Goal: Navigation & Orientation: Find specific page/section

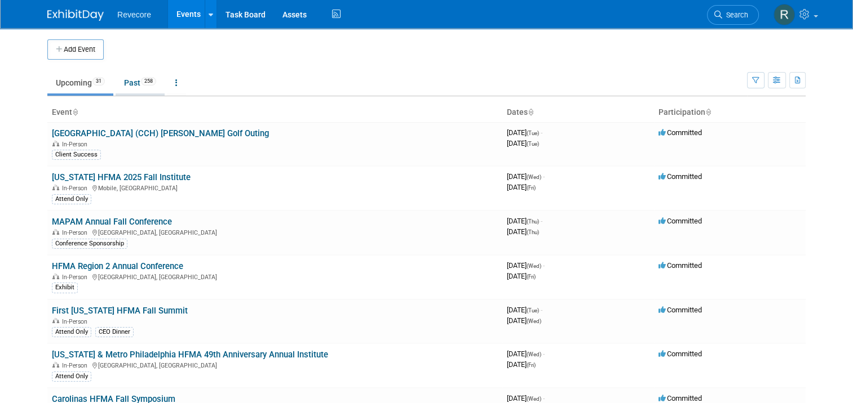
drag, startPoint x: 129, startPoint y: 90, endPoint x: 117, endPoint y: 79, distance: 16.3
click at [117, 79] on link "Past 258" at bounding box center [140, 82] width 49 height 21
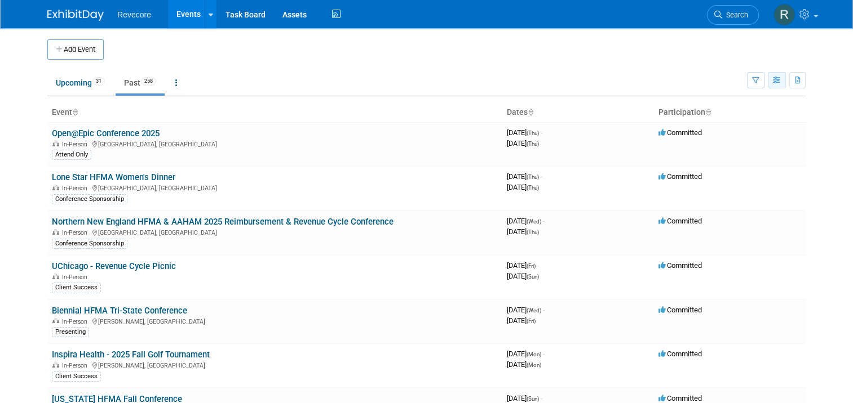
click at [781, 79] on icon "button" at bounding box center [777, 80] width 8 height 7
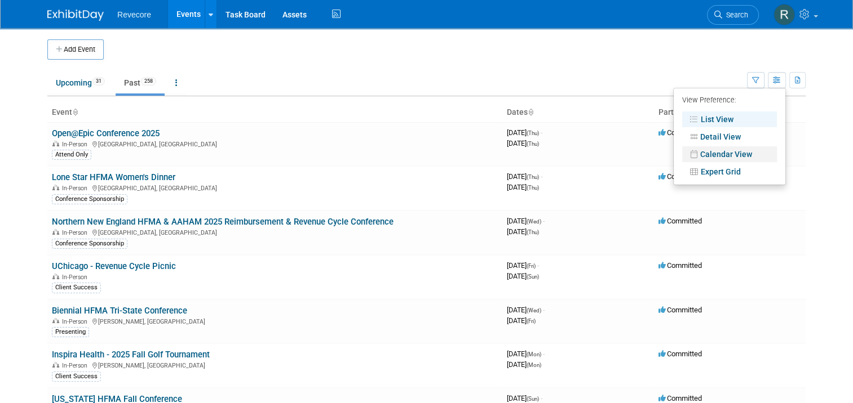
click at [761, 156] on link "Calendar View" at bounding box center [729, 155] width 95 height 16
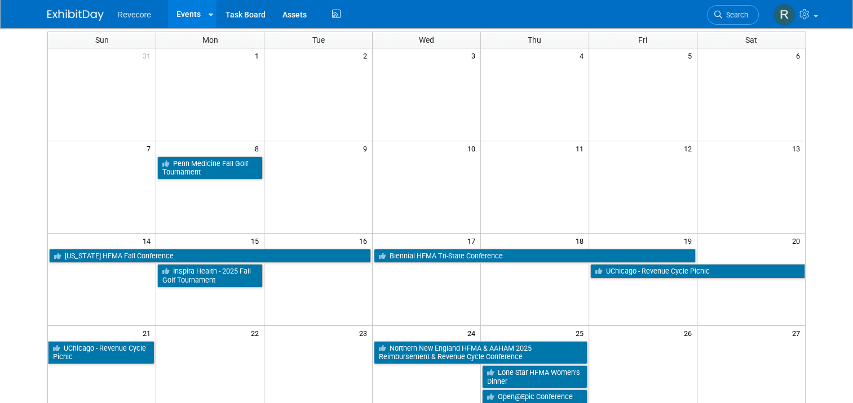
scroll to position [77, 0]
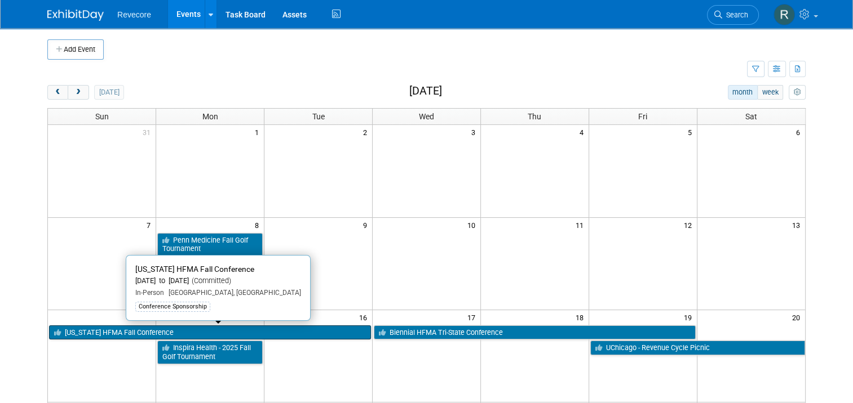
click at [252, 331] on link "[US_STATE] HFMA Fall Conference" at bounding box center [210, 333] width 322 height 15
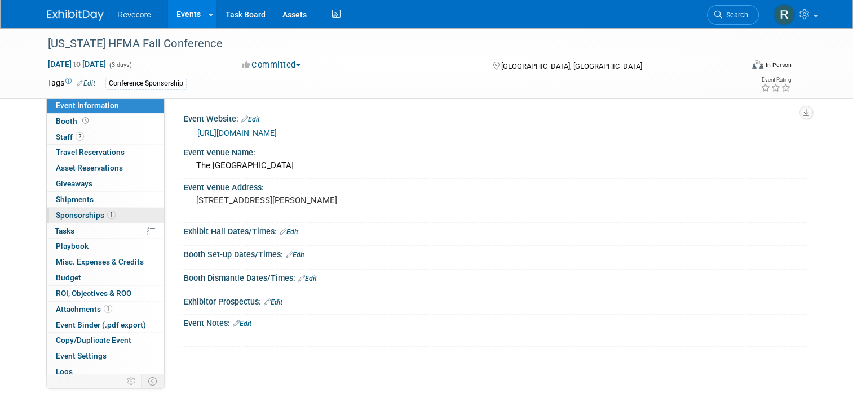
click at [107, 214] on span "1" at bounding box center [111, 215] width 8 height 8
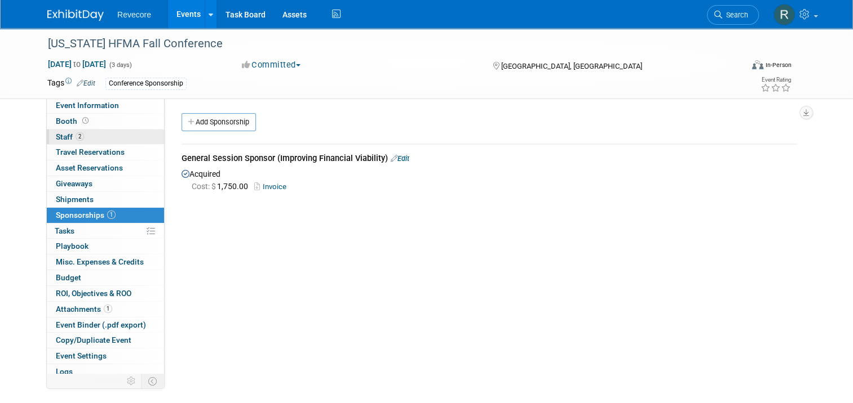
click at [97, 134] on link "2 Staff 2" at bounding box center [105, 137] width 117 height 15
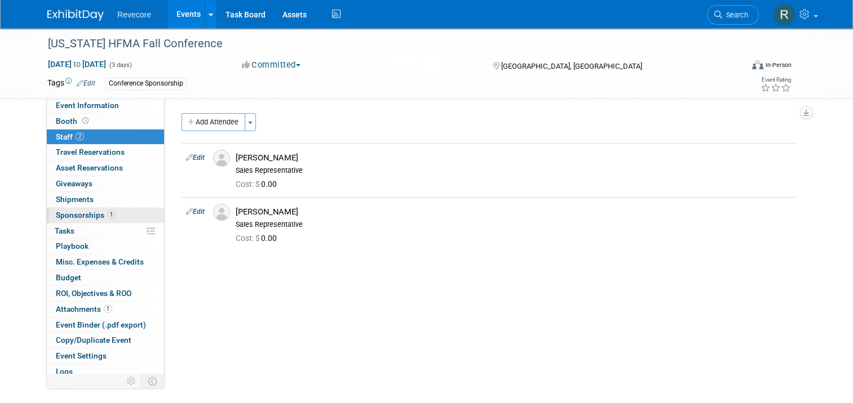
click at [107, 217] on link "1 Sponsorships 1" at bounding box center [105, 215] width 117 height 15
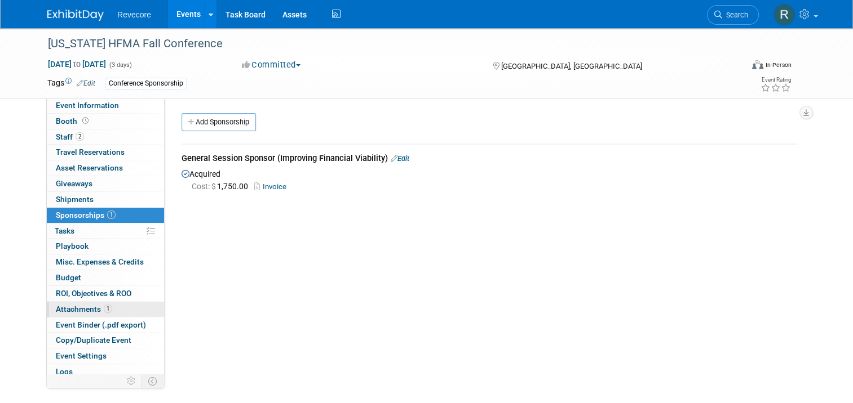
drag, startPoint x: 126, startPoint y: 299, endPoint x: 117, endPoint y: 307, distance: 12.0
drag, startPoint x: 117, startPoint y: 307, endPoint x: 193, endPoint y: 323, distance: 77.8
click at [193, 323] on div "Event Website: Edit https://web.cvent.com/event/9beb619f-f378-4b16-b425-375efb2…" at bounding box center [485, 246] width 641 height 296
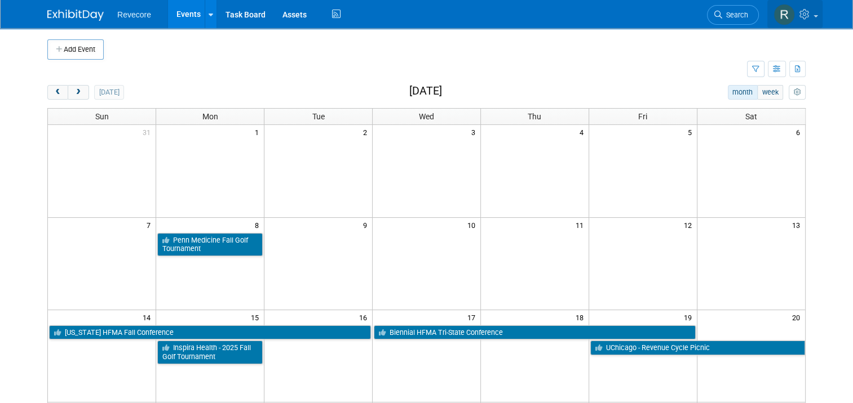
click at [812, 19] on icon at bounding box center [805, 14] width 13 height 10
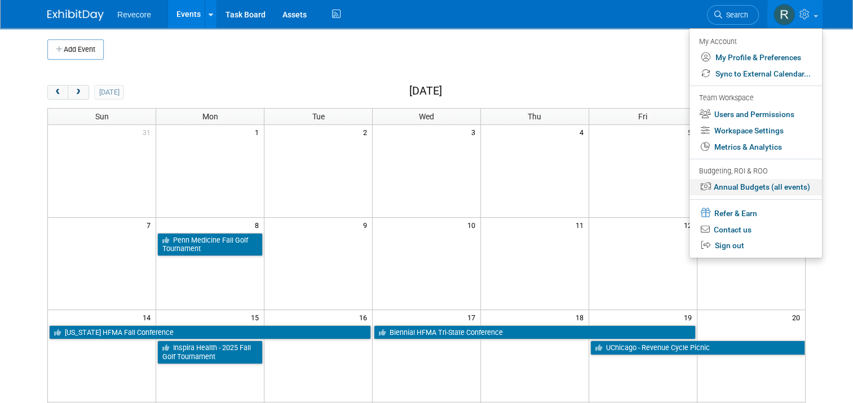
click at [758, 189] on link "Annual Budgets (all events)" at bounding box center [755, 187] width 132 height 16
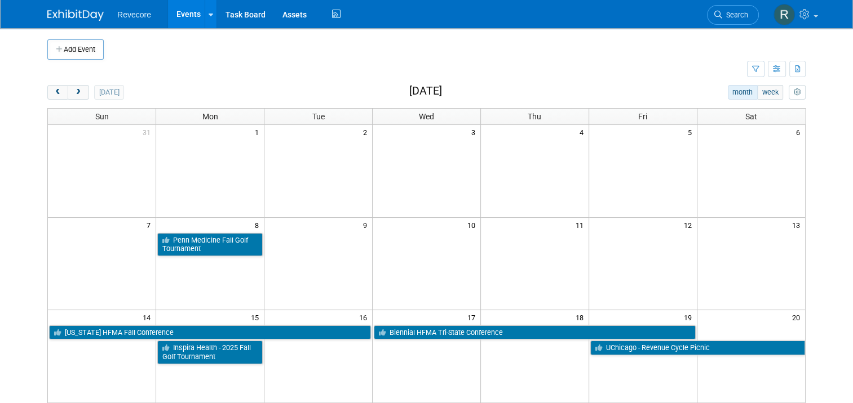
click at [189, 19] on link "Events" at bounding box center [188, 14] width 41 height 28
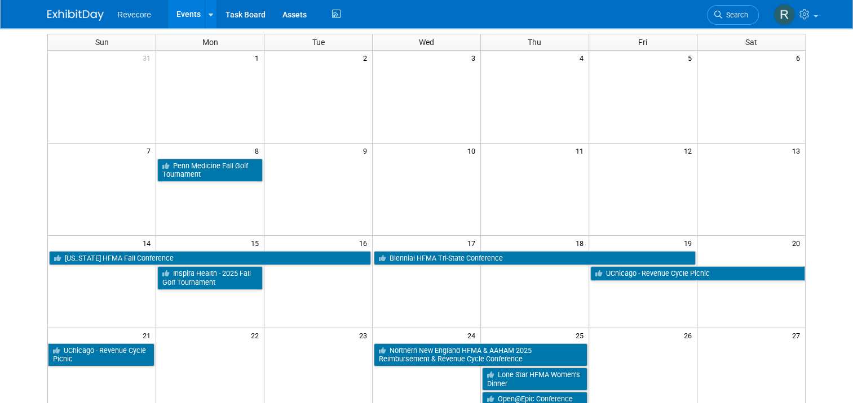
scroll to position [74, 0]
click at [172, 14] on link "Events" at bounding box center [188, 14] width 41 height 28
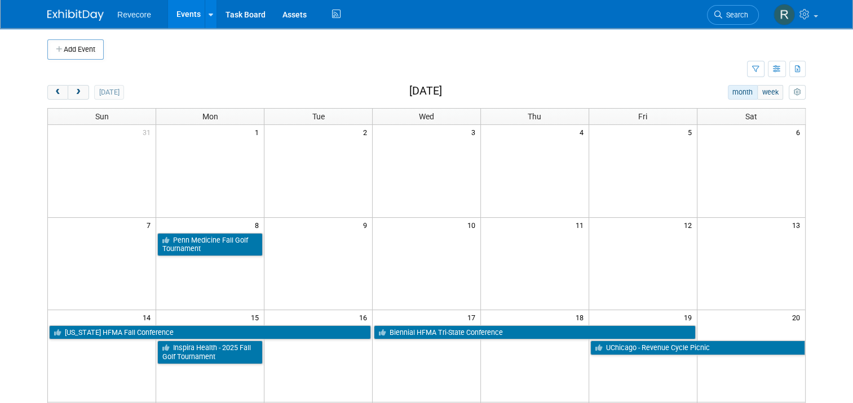
click at [6, 110] on body "Revecore Events Add Event Bulk Upload Events Shareable Event Boards Recently Vi…" at bounding box center [426, 201] width 853 height 403
